Goal: Information Seeking & Learning: Understand process/instructions

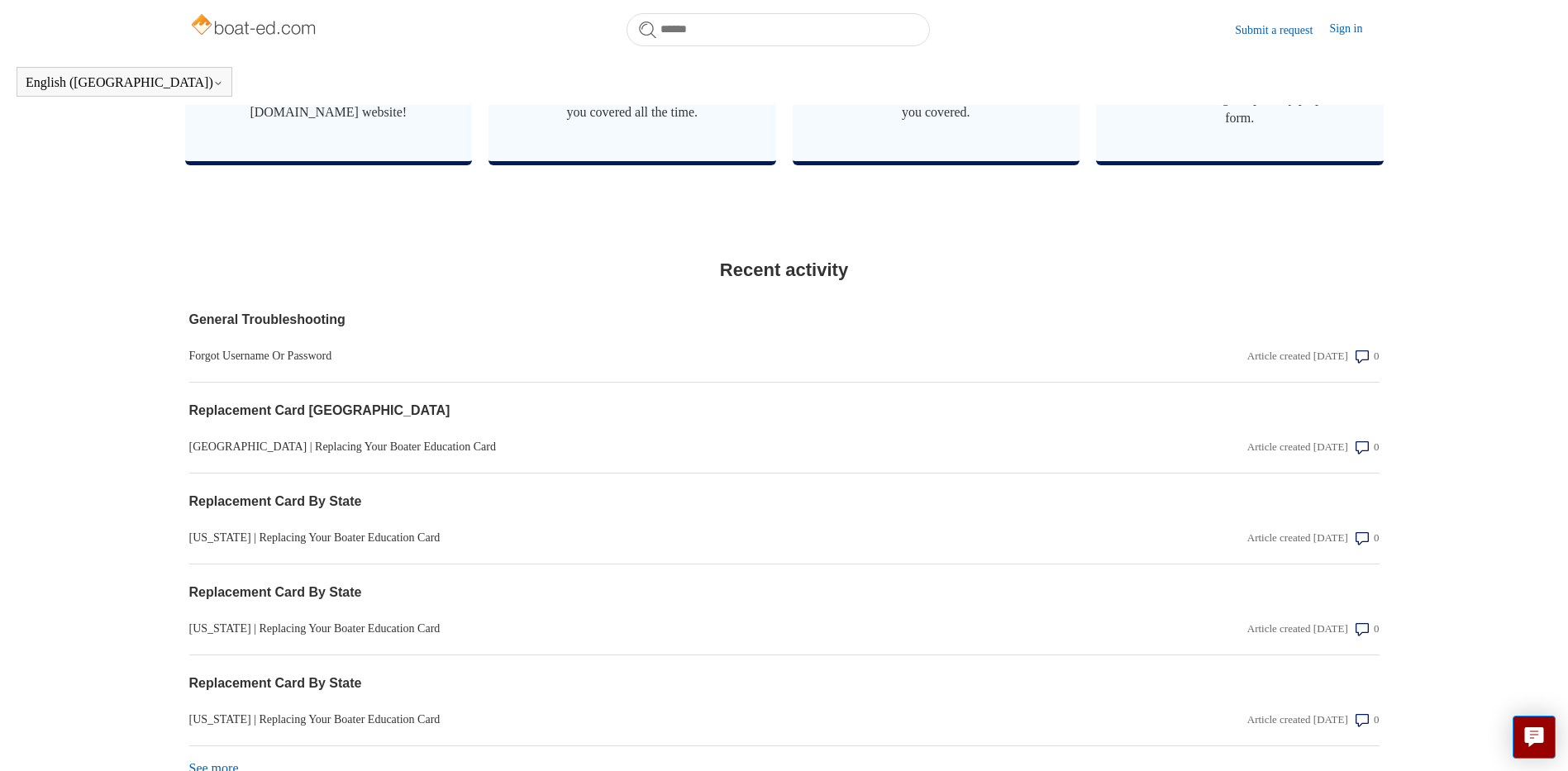
scroll to position [1103, 0]
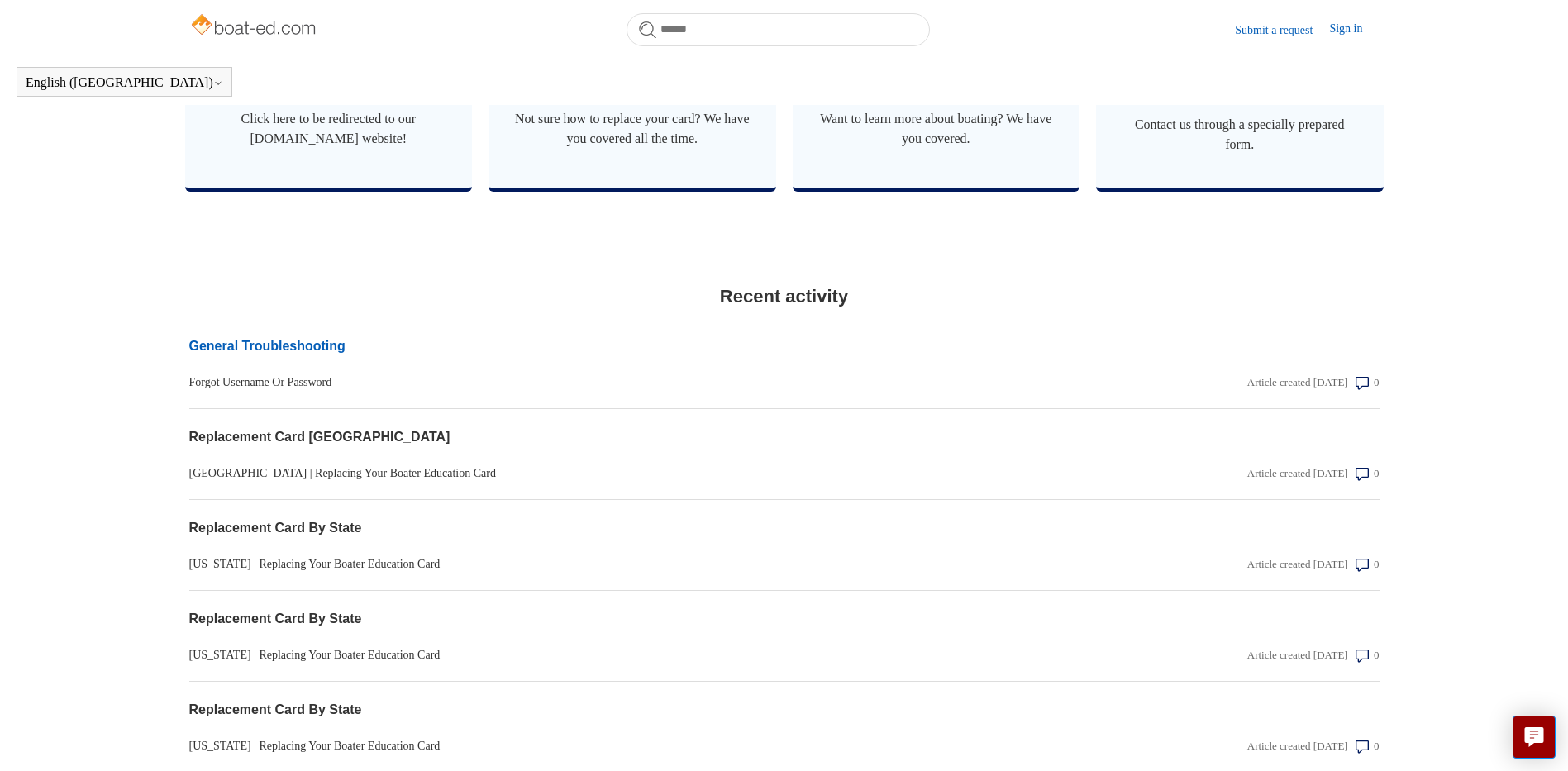
click at [281, 356] on link "General Troubleshooting" at bounding box center [606, 345] width 833 height 20
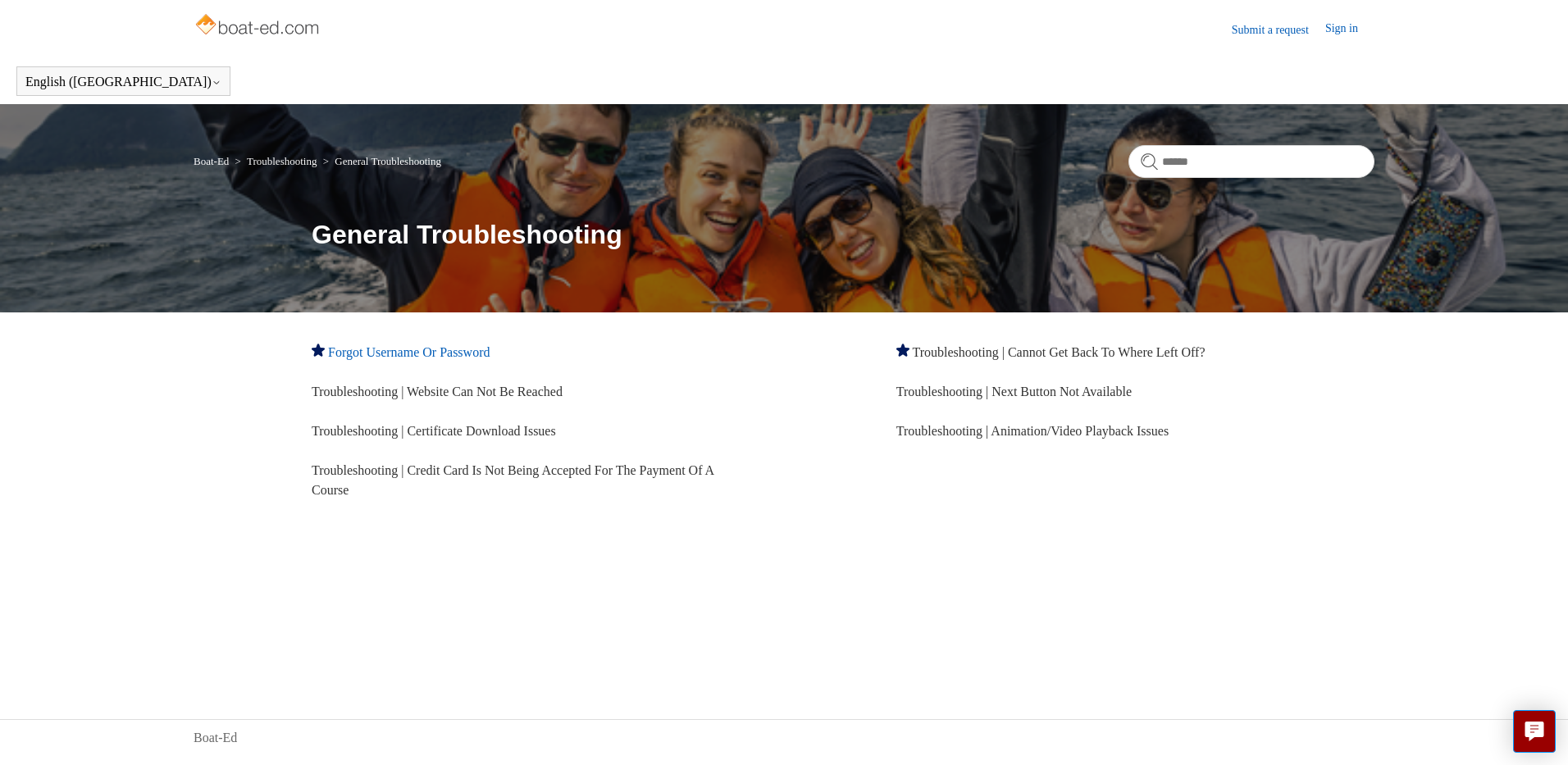
click at [405, 351] on link "Forgot Username Or Password" at bounding box center [409, 352] width 162 height 14
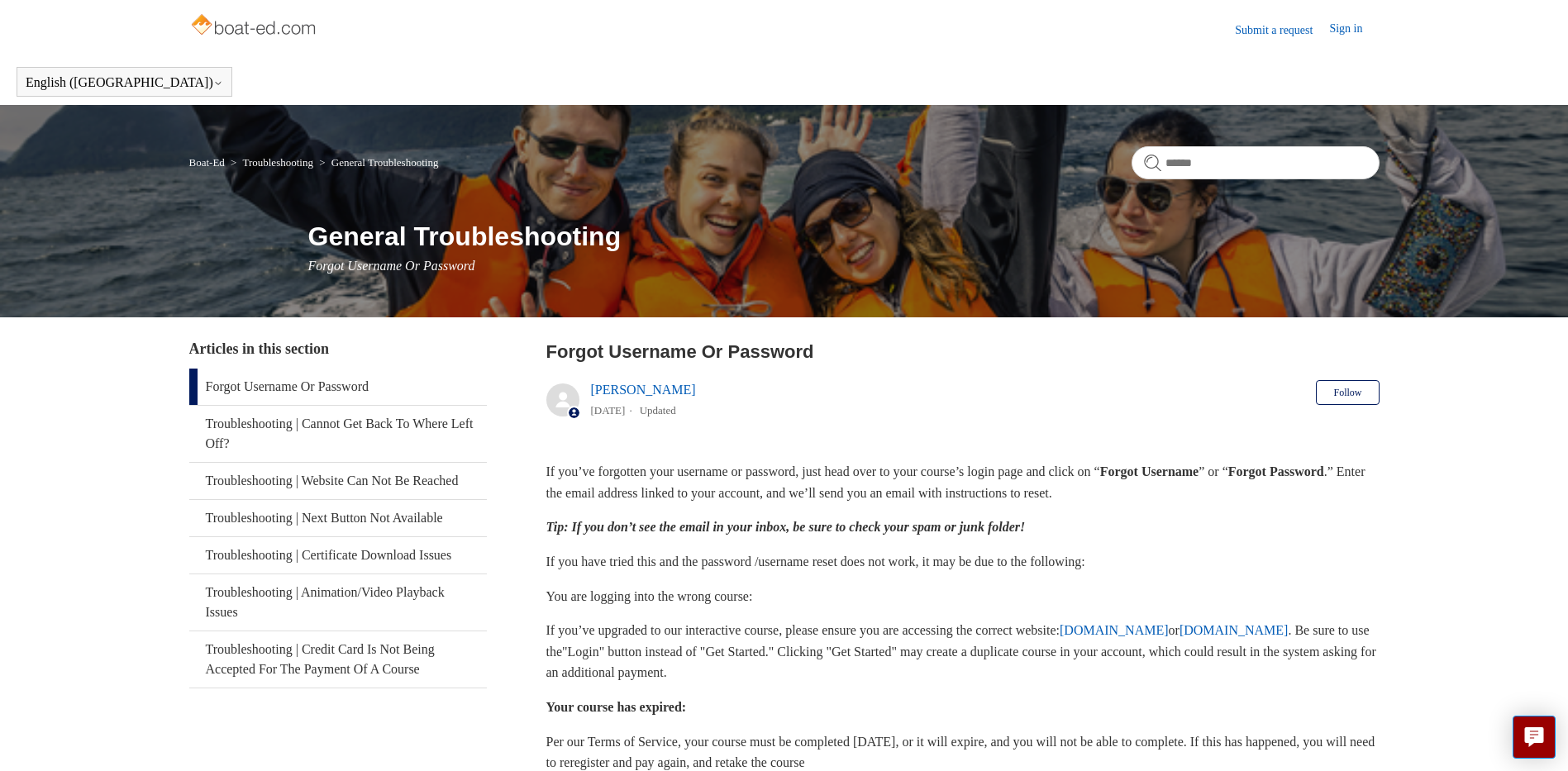
click at [1351, 23] on link "Sign in" at bounding box center [1353, 29] width 49 height 20
